Goal: Information Seeking & Learning: Learn about a topic

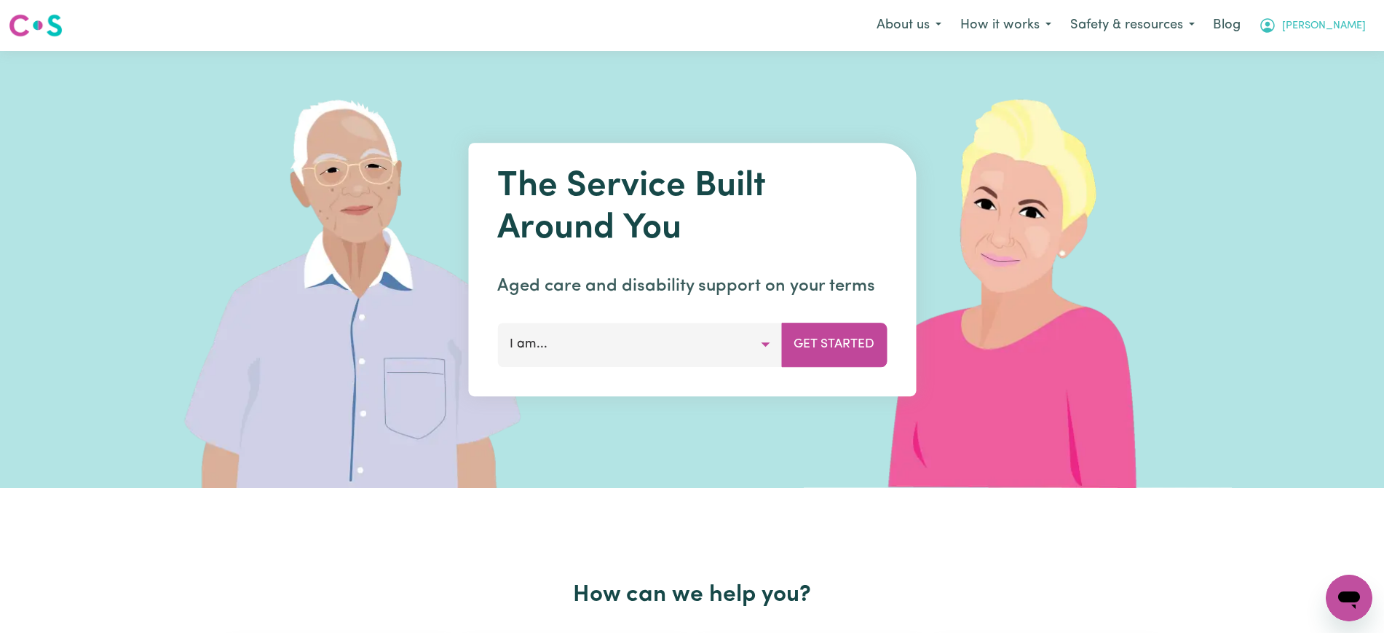
click at [1230, 19] on span "[PERSON_NAME]" at bounding box center [1324, 26] width 84 height 16
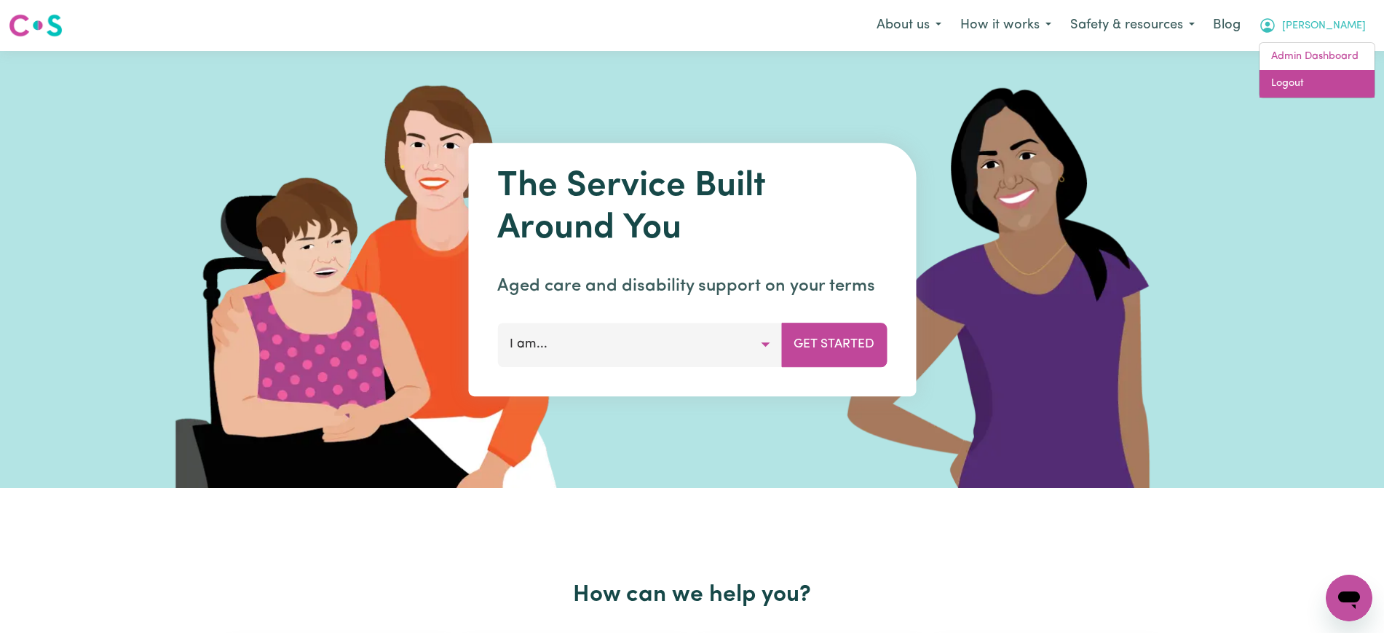
click at [1230, 75] on link "Logout" at bounding box center [1317, 84] width 115 height 28
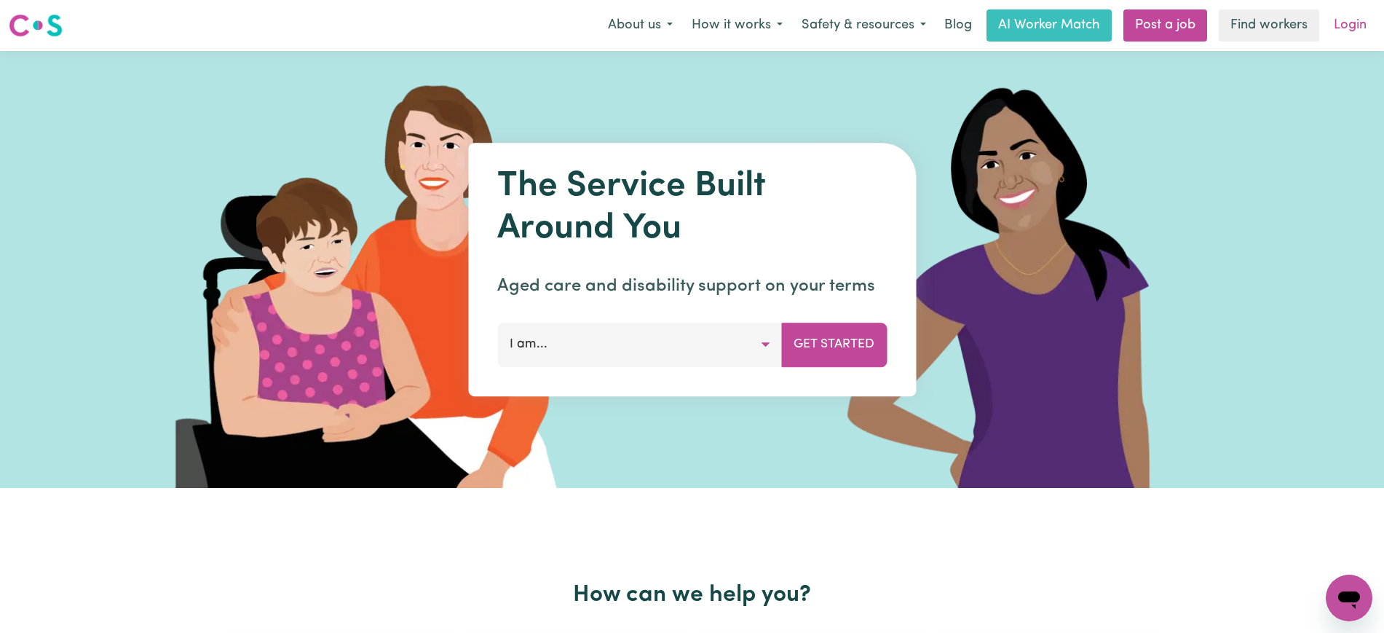
click at [1230, 17] on link "Login" at bounding box center [1350, 25] width 50 height 32
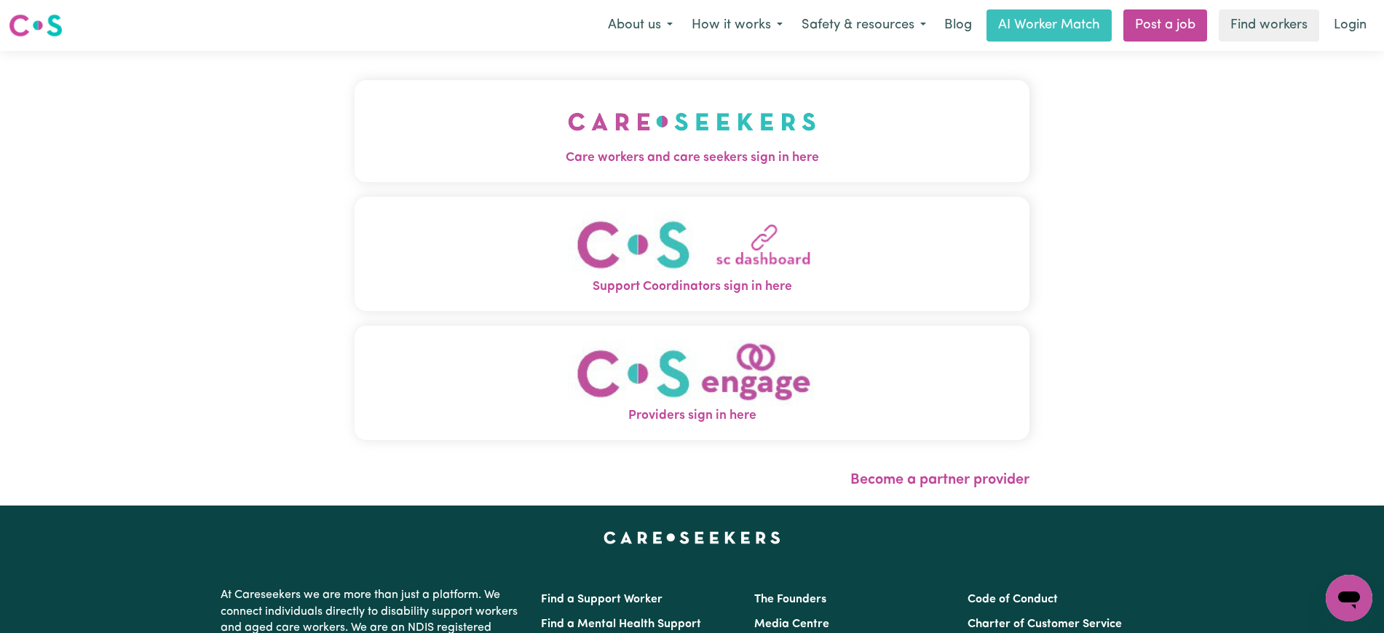
click at [821, 159] on span "Care workers and care seekers sign in here" at bounding box center [692, 158] width 675 height 19
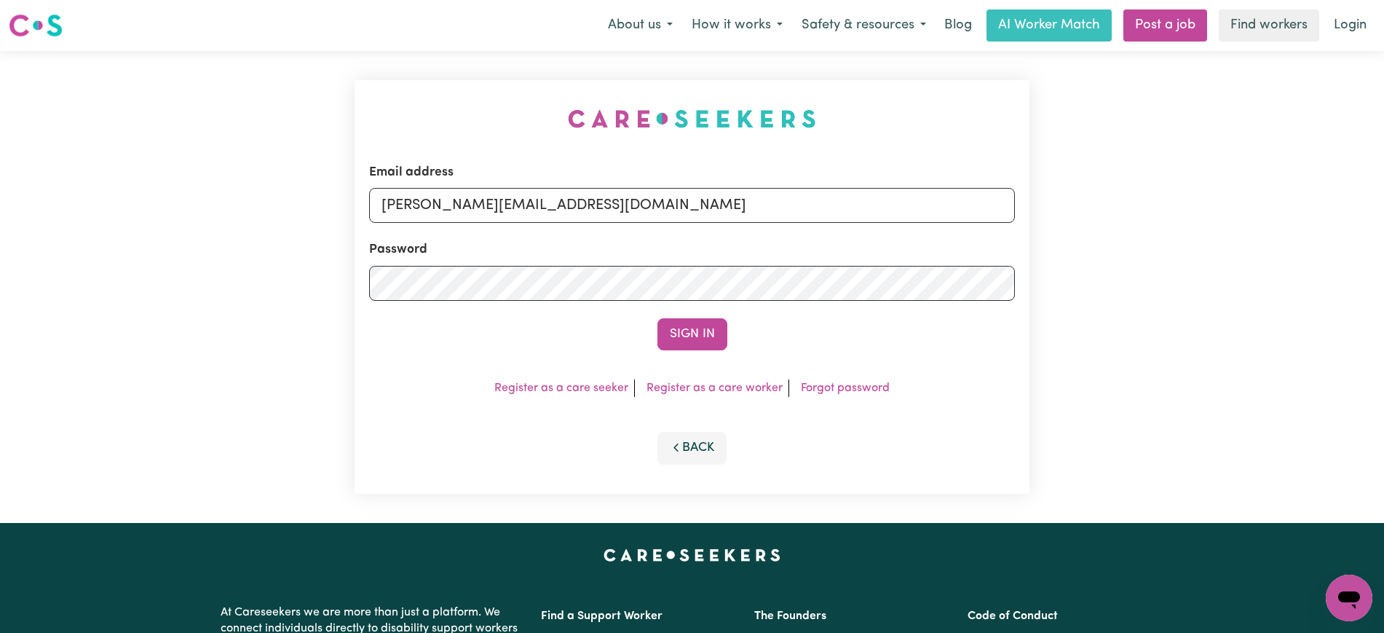
drag, startPoint x: 457, startPoint y: 122, endPoint x: 569, endPoint y: 135, distance: 112.2
click at [460, 118] on div "Email address [PERSON_NAME][EMAIL_ADDRESS][DOMAIN_NAME] Password Sign In Regist…" at bounding box center [692, 287] width 692 height 472
click at [614, 215] on input "[PERSON_NAME][EMAIL_ADDRESS][DOMAIN_NAME]" at bounding box center [692, 205] width 646 height 35
drag, startPoint x: 470, startPoint y: 205, endPoint x: 884, endPoint y: 214, distance: 413.7
click at [879, 214] on input "[EMAIL_ADDRESS][DOMAIN_NAME]" at bounding box center [692, 205] width 646 height 35
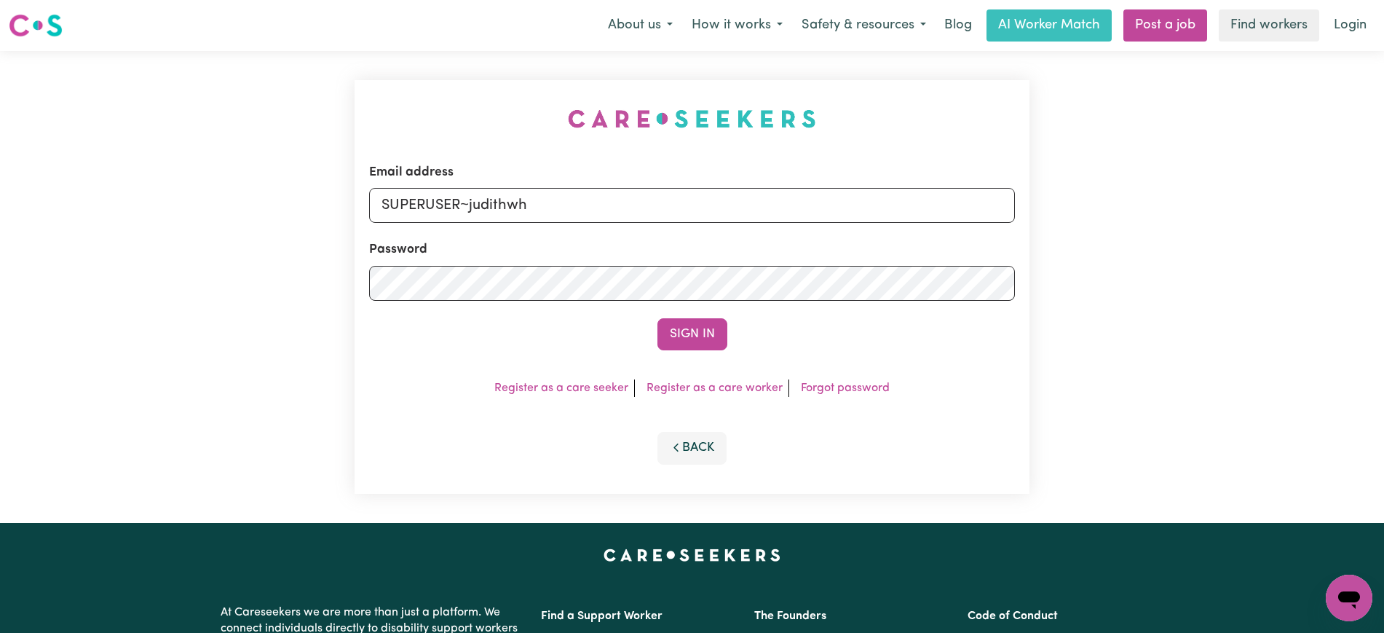
type input "[EMAIL_ADDRESS][DOMAIN_NAME]"
click at [657, 318] on button "Sign In" at bounding box center [692, 334] width 70 height 32
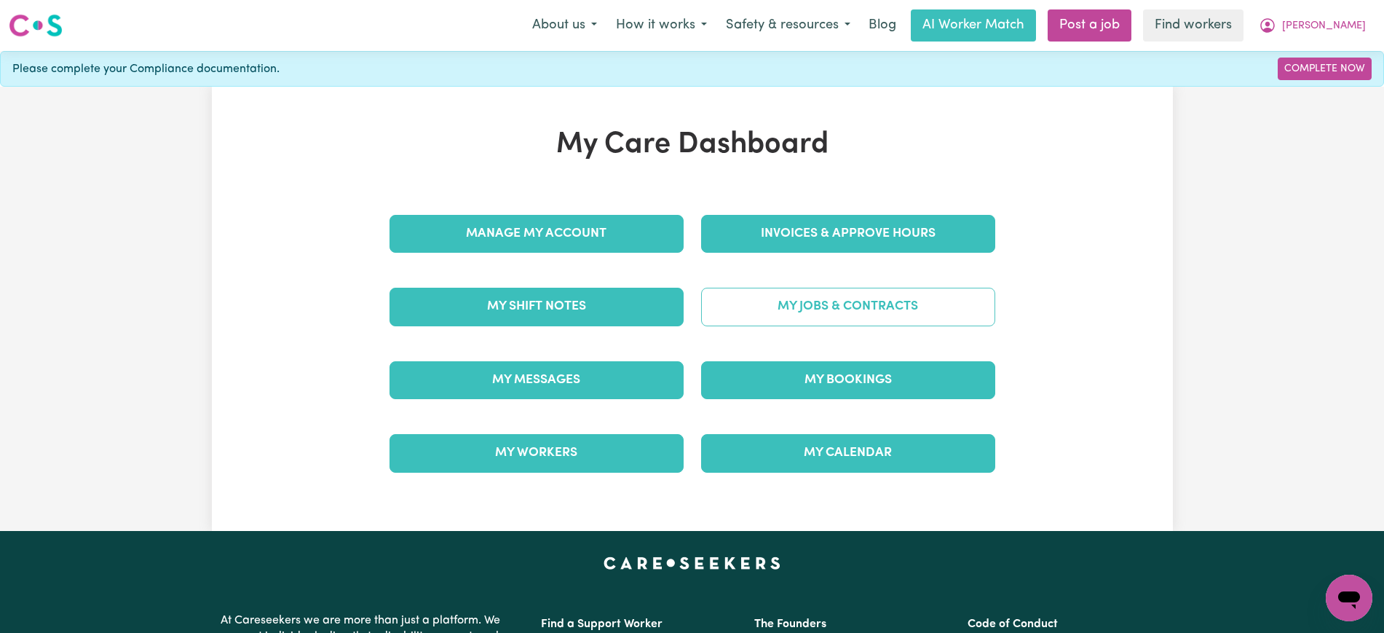
click at [823, 298] on link "My Jobs & Contracts" at bounding box center [848, 307] width 294 height 38
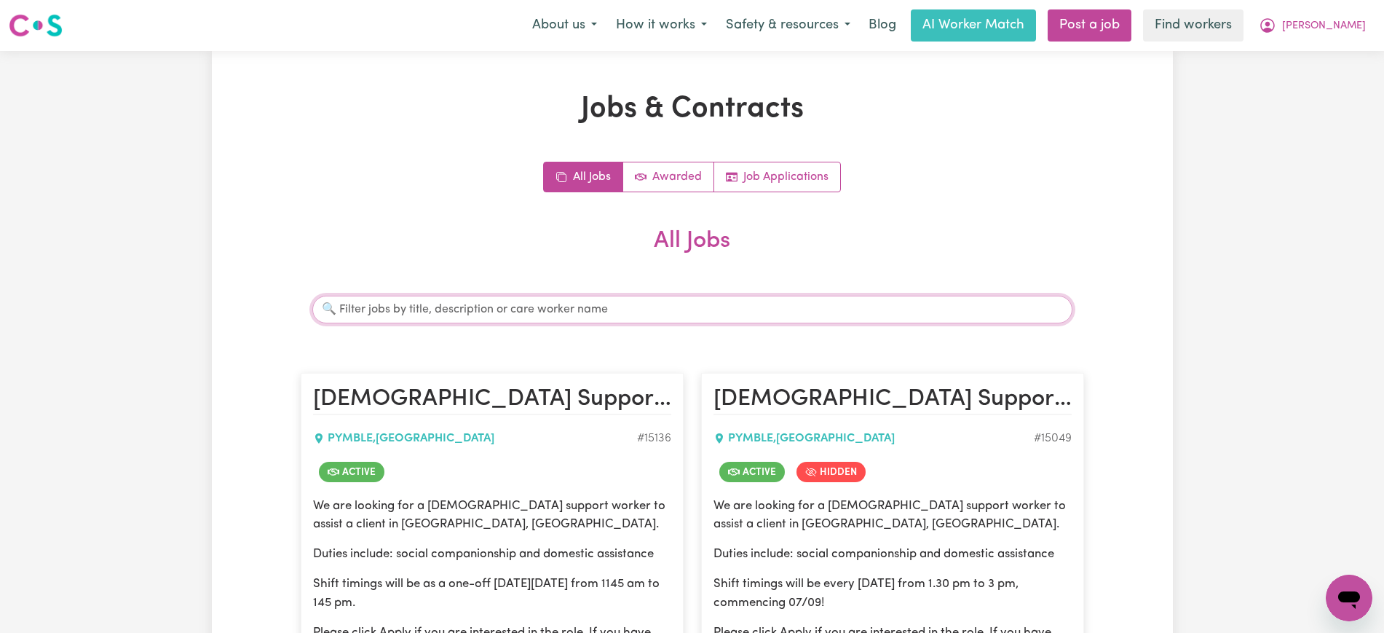
click at [503, 309] on input "Search jobs" at bounding box center [692, 310] width 760 height 28
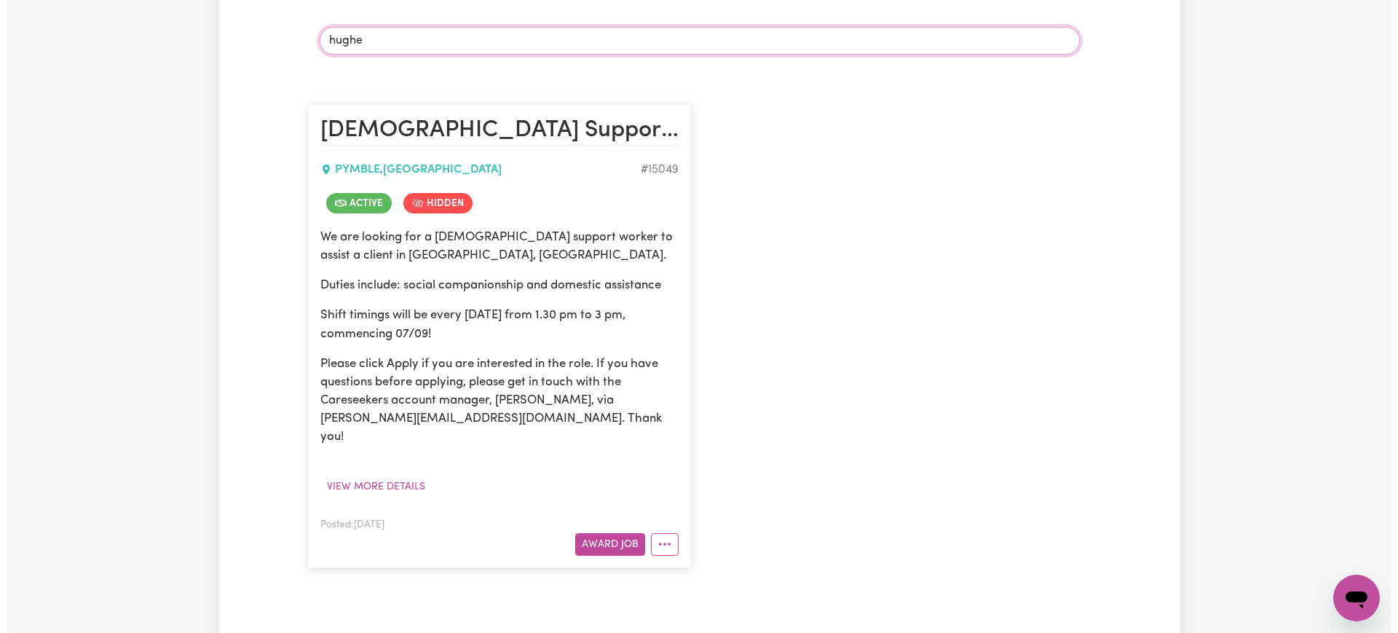
scroll to position [364, 0]
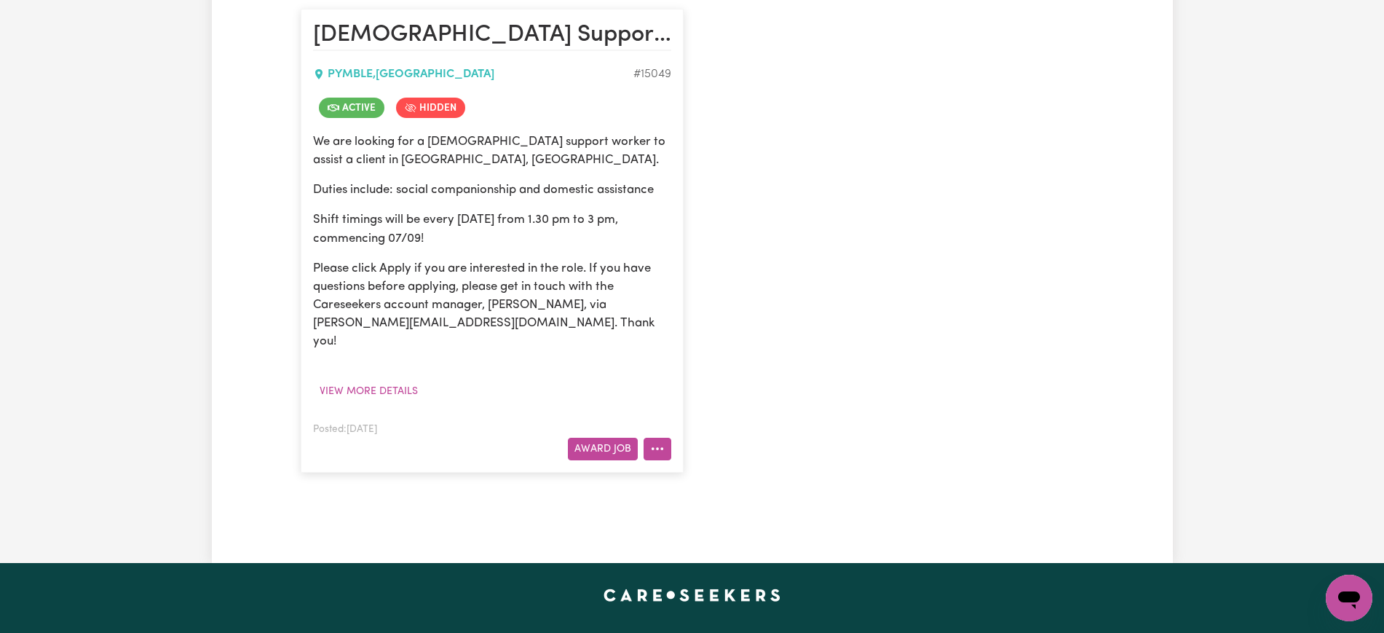
type input "hughe"
click at [660, 438] on button "More options" at bounding box center [658, 449] width 28 height 23
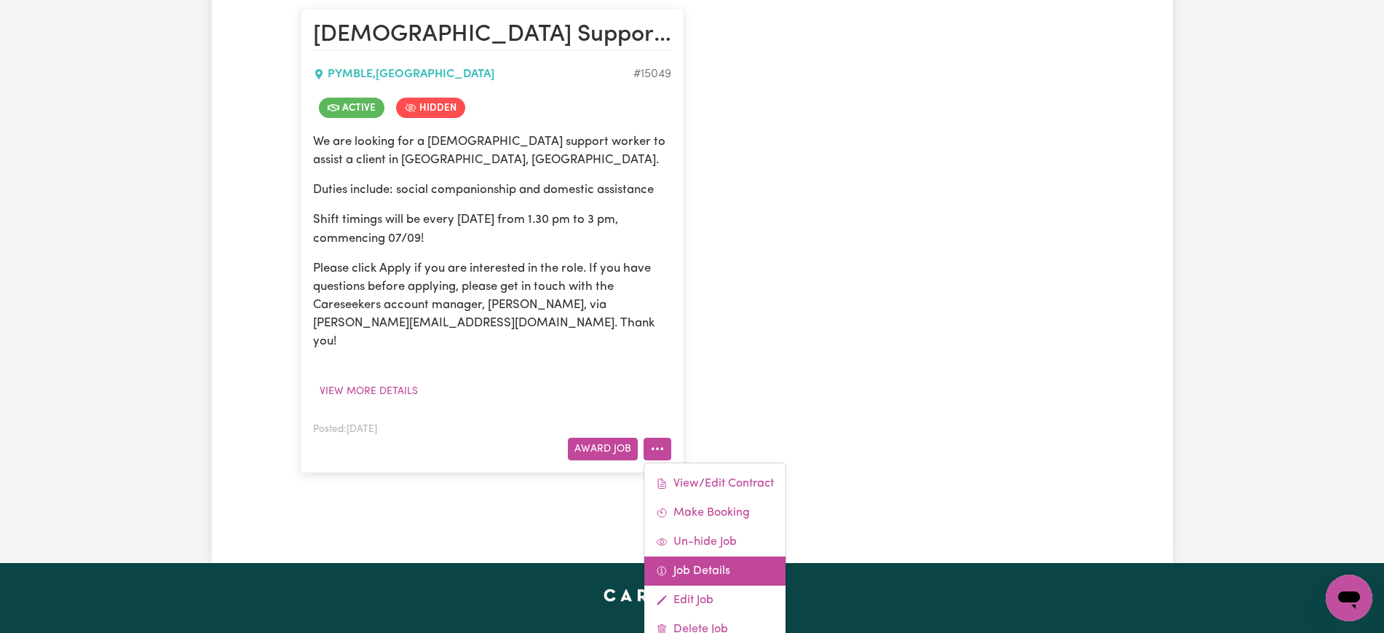
click at [689, 556] on link "Job Details" at bounding box center [714, 570] width 141 height 29
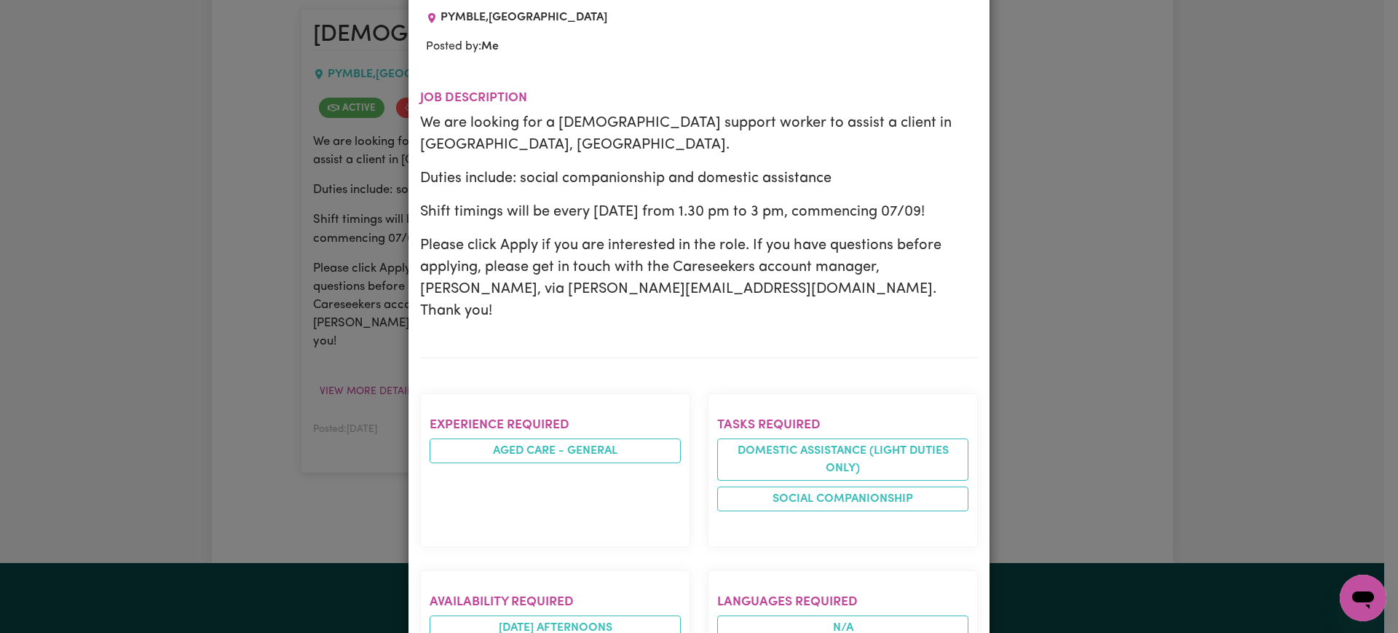
scroll to position [0, 0]
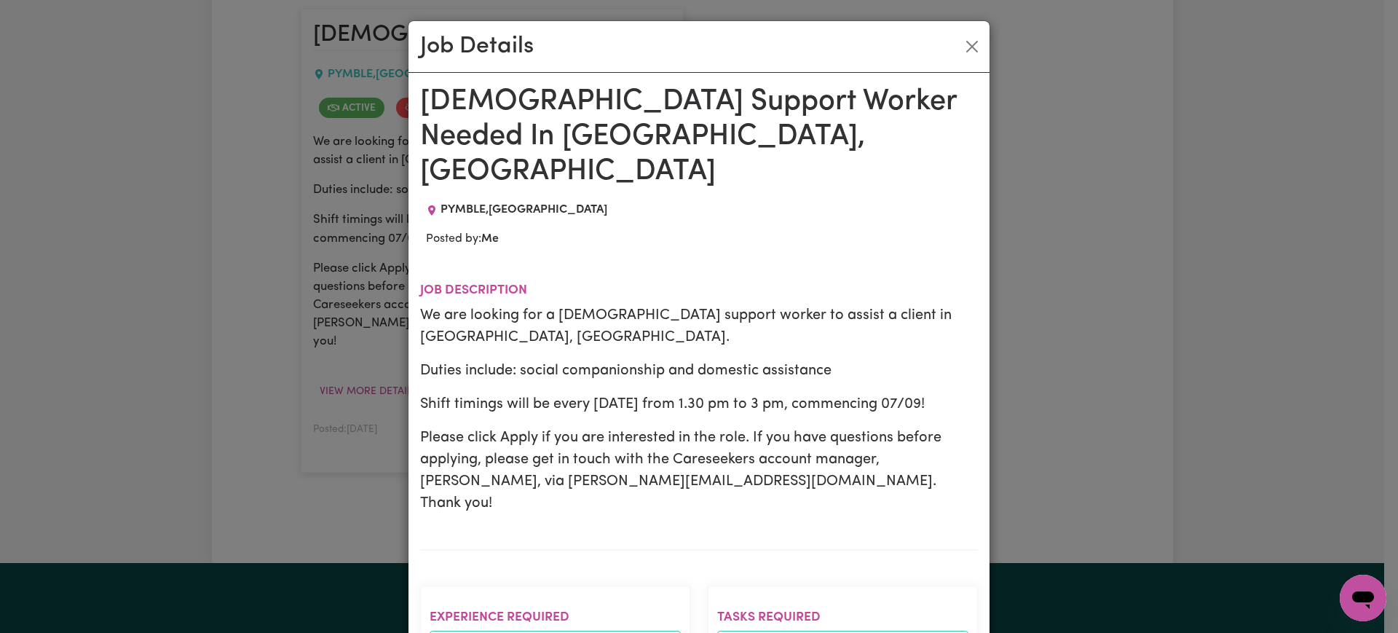
click at [255, 335] on div "Job Details [DEMOGRAPHIC_DATA] Support Worker Needed In [GEOGRAPHIC_DATA], [GEO…" at bounding box center [699, 316] width 1398 height 633
click at [1144, 273] on div "Job Details [DEMOGRAPHIC_DATA] Support Worker Needed In [GEOGRAPHIC_DATA], [GEO…" at bounding box center [699, 316] width 1398 height 633
click at [967, 44] on button "Close" at bounding box center [971, 46] width 23 height 23
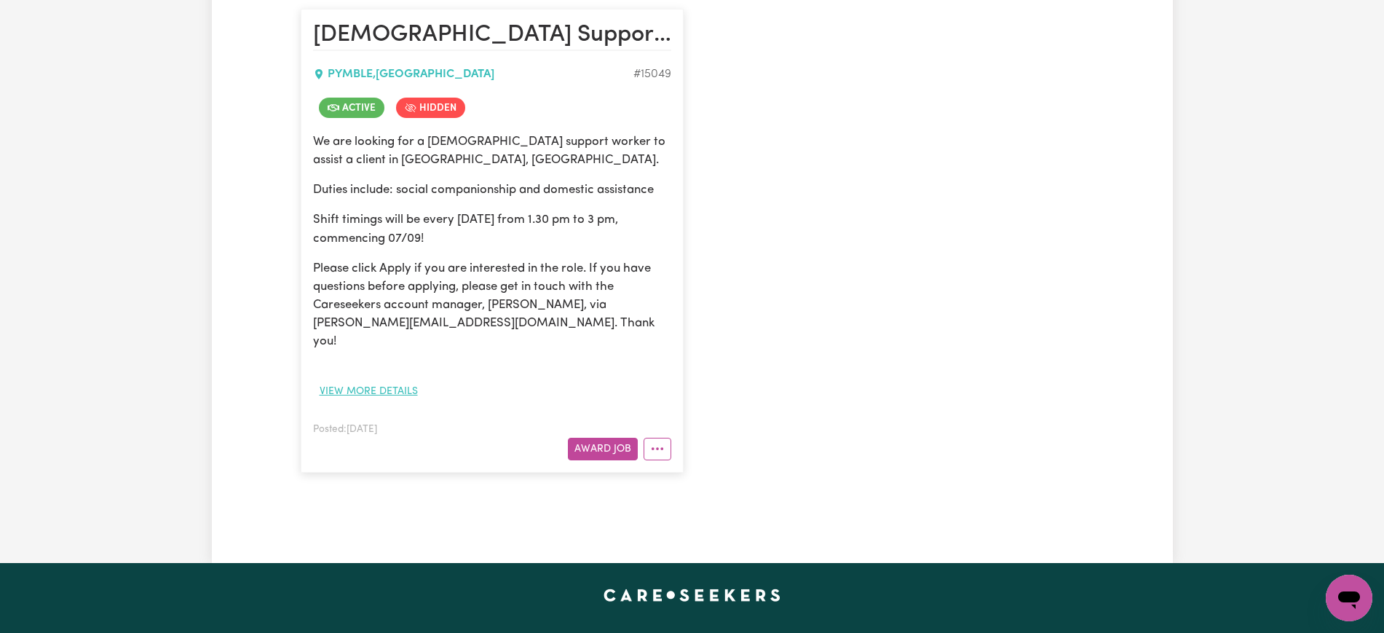
click at [368, 380] on button "View more details" at bounding box center [368, 391] width 111 height 23
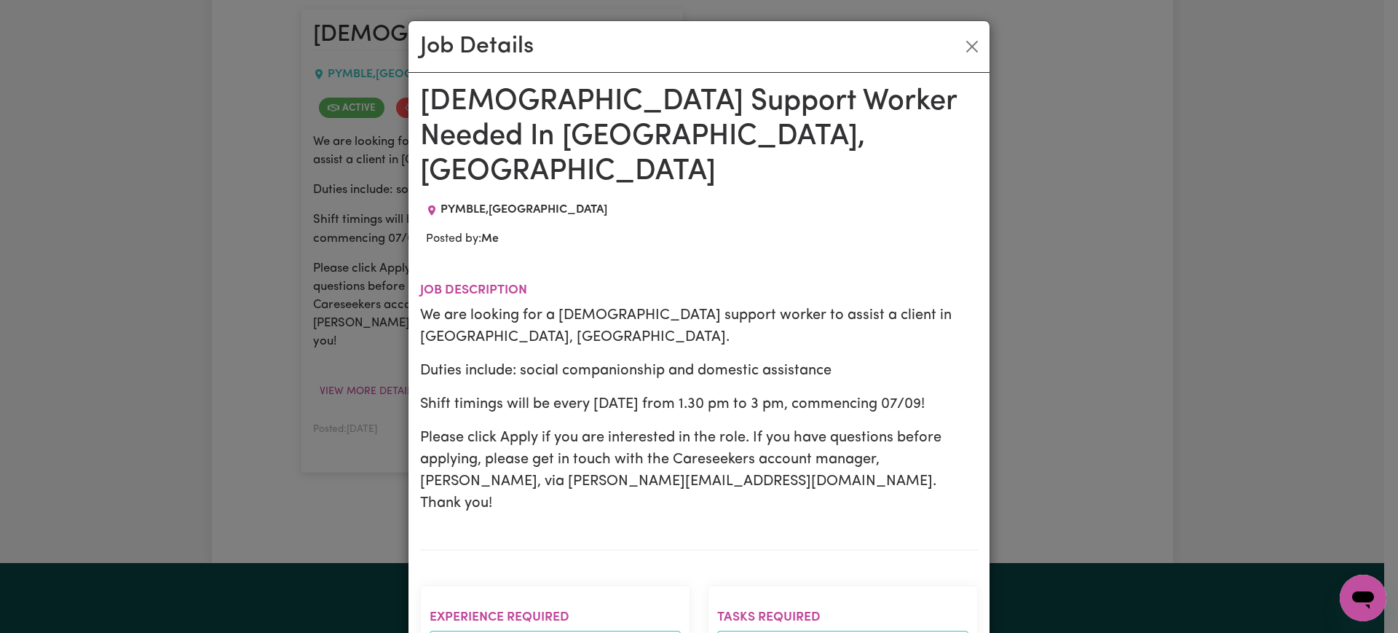
click at [137, 349] on div "Job Details [DEMOGRAPHIC_DATA] Support Worker Needed In [GEOGRAPHIC_DATA], [GEO…" at bounding box center [699, 316] width 1398 height 633
click at [970, 52] on button "Close" at bounding box center [971, 46] width 23 height 23
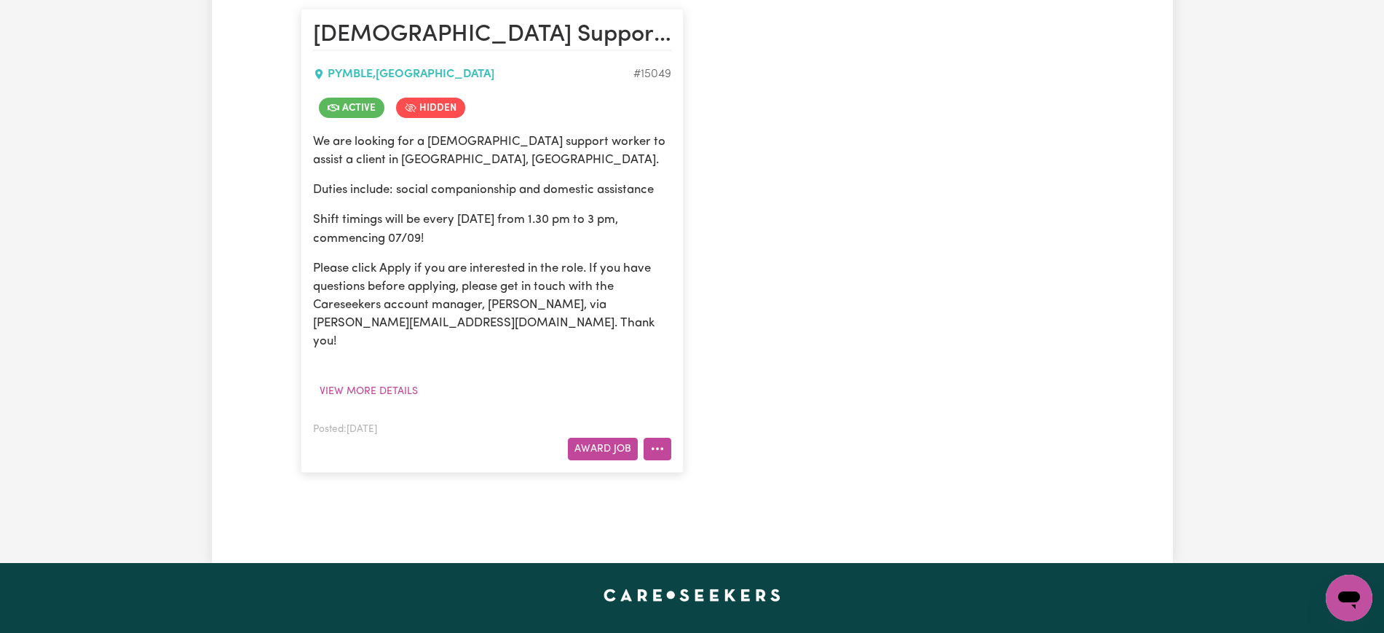
click at [659, 438] on button "More options" at bounding box center [658, 449] width 28 height 23
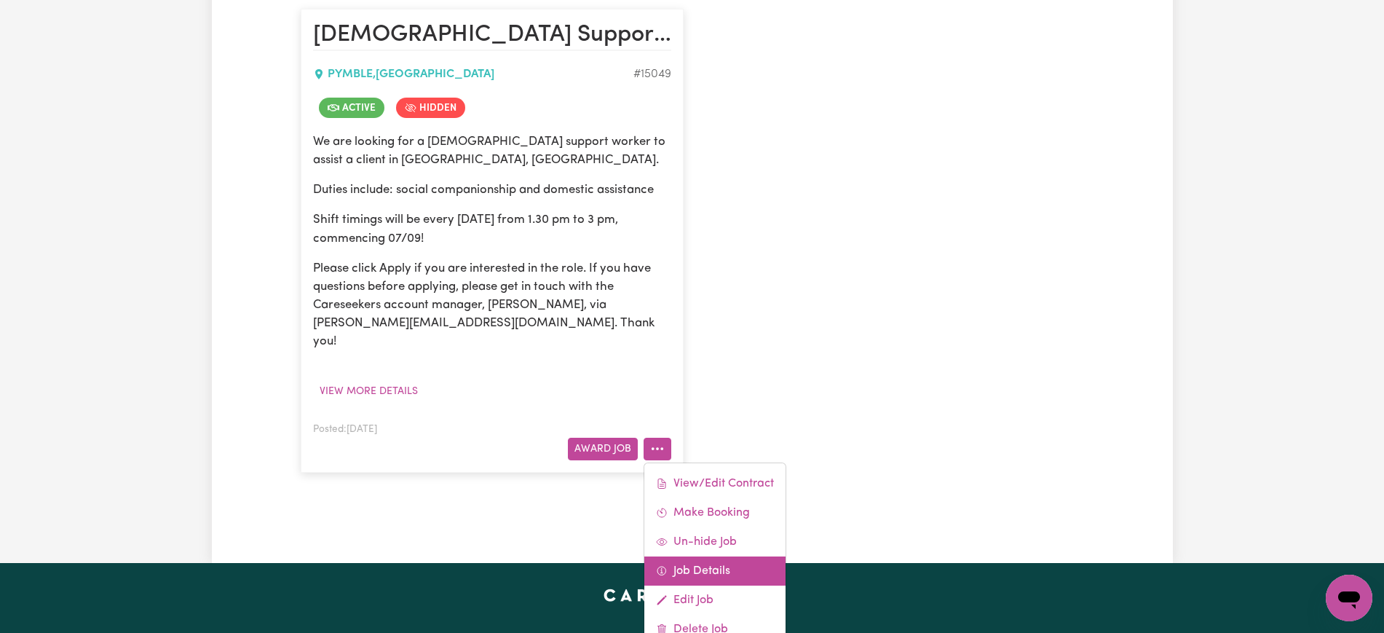
click at [706, 556] on link "Job Details" at bounding box center [714, 570] width 141 height 29
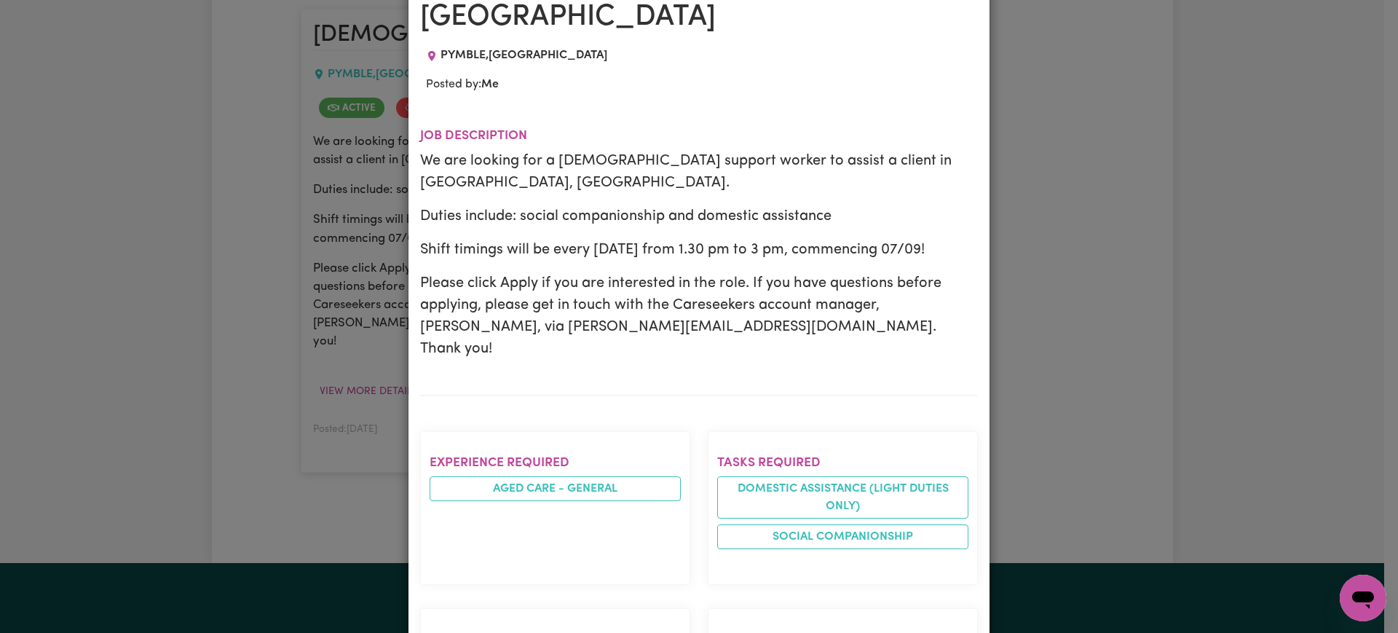
scroll to position [182, 0]
